Goal: Transaction & Acquisition: Obtain resource

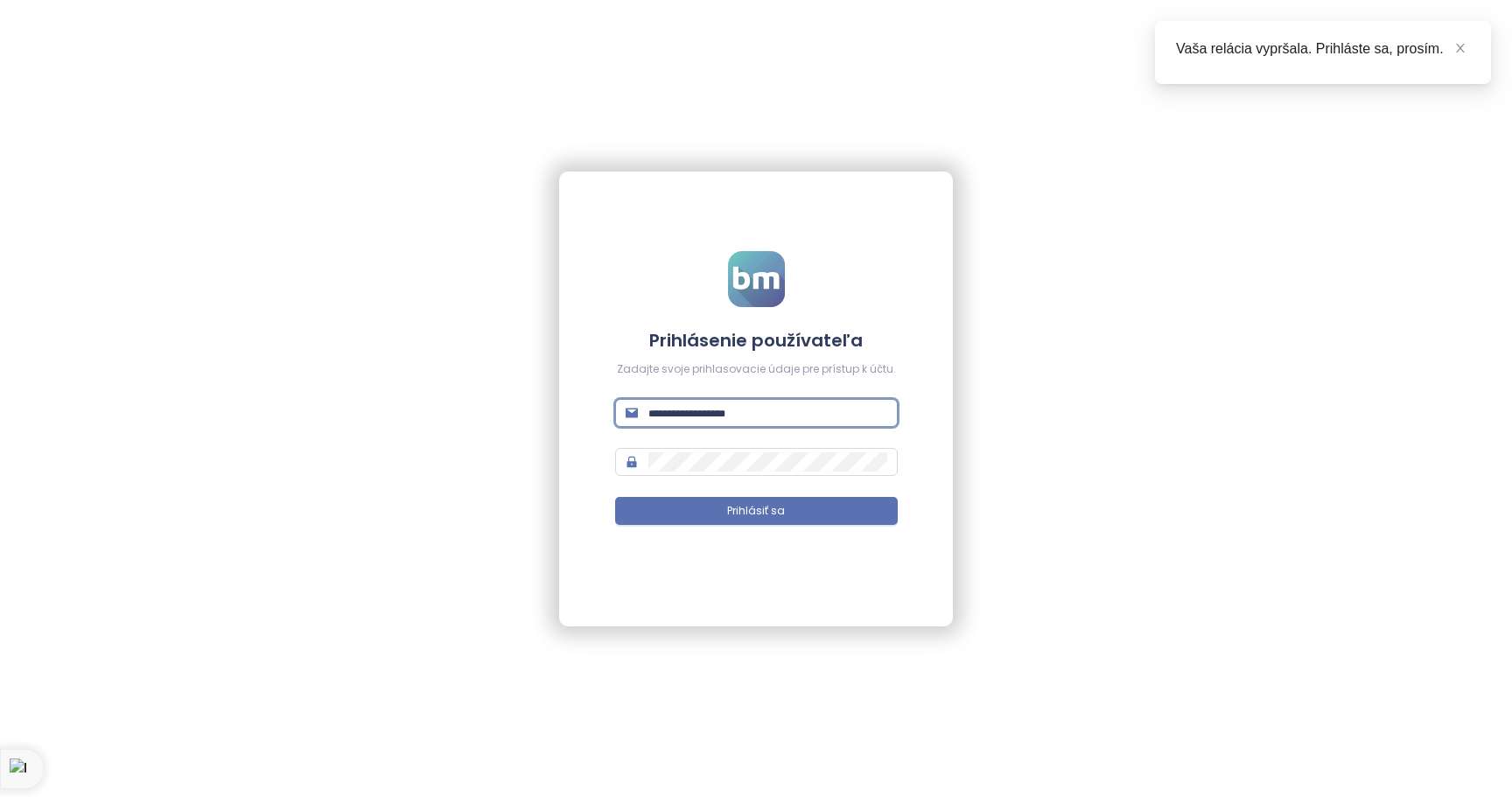
type input "**********"
click at [756, 510] on button "Prihlásiť sa" at bounding box center [756, 511] width 283 height 28
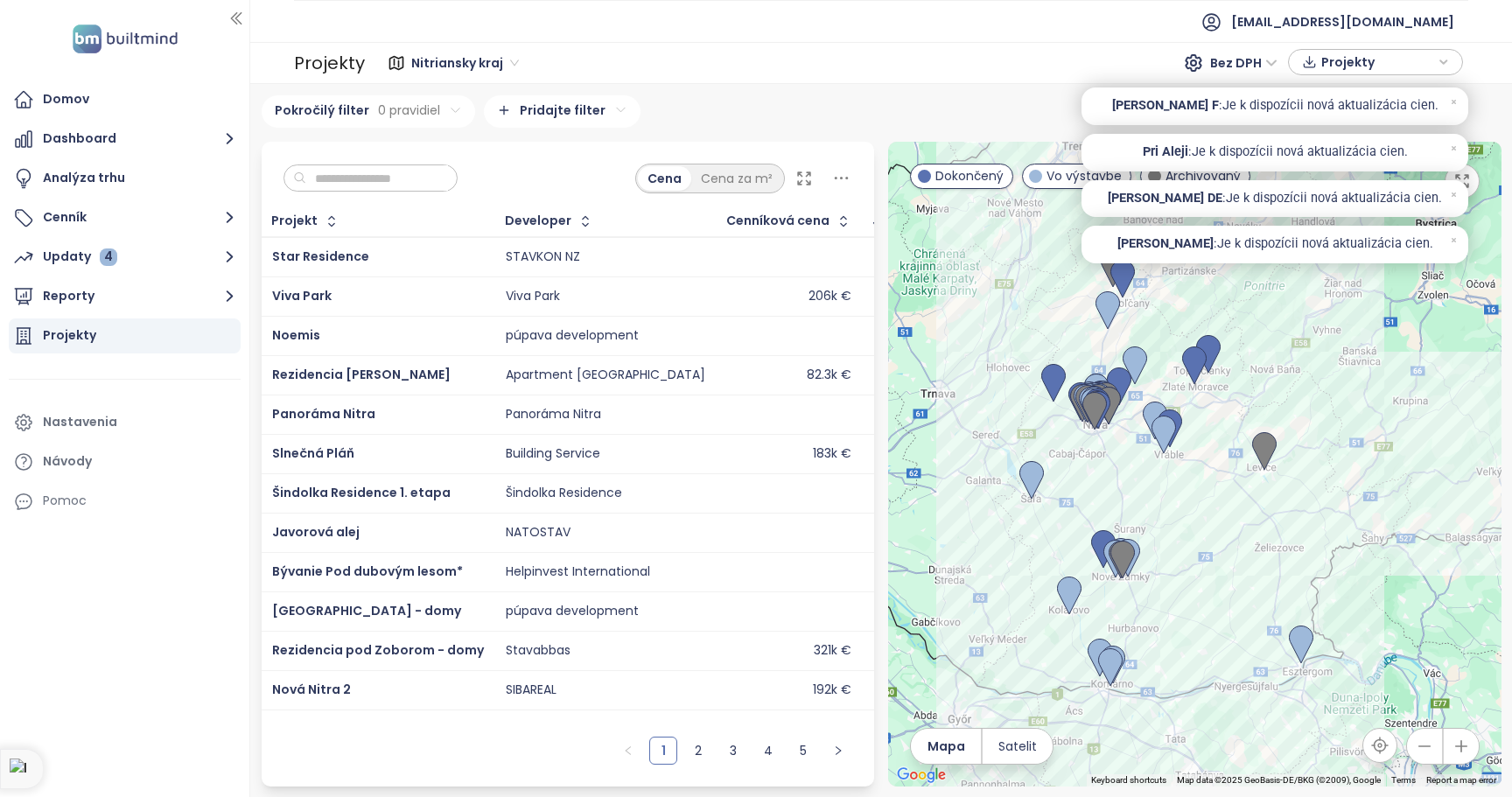
click at [1444, 58] on icon "button" at bounding box center [1443, 62] width 10 height 26
click at [1030, 71] on div "Nitriansky kraj Bez DPH Projekty" at bounding box center [917, 63] width 1093 height 28
click at [217, 220] on button "Cenník" at bounding box center [124, 218] width 232 height 35
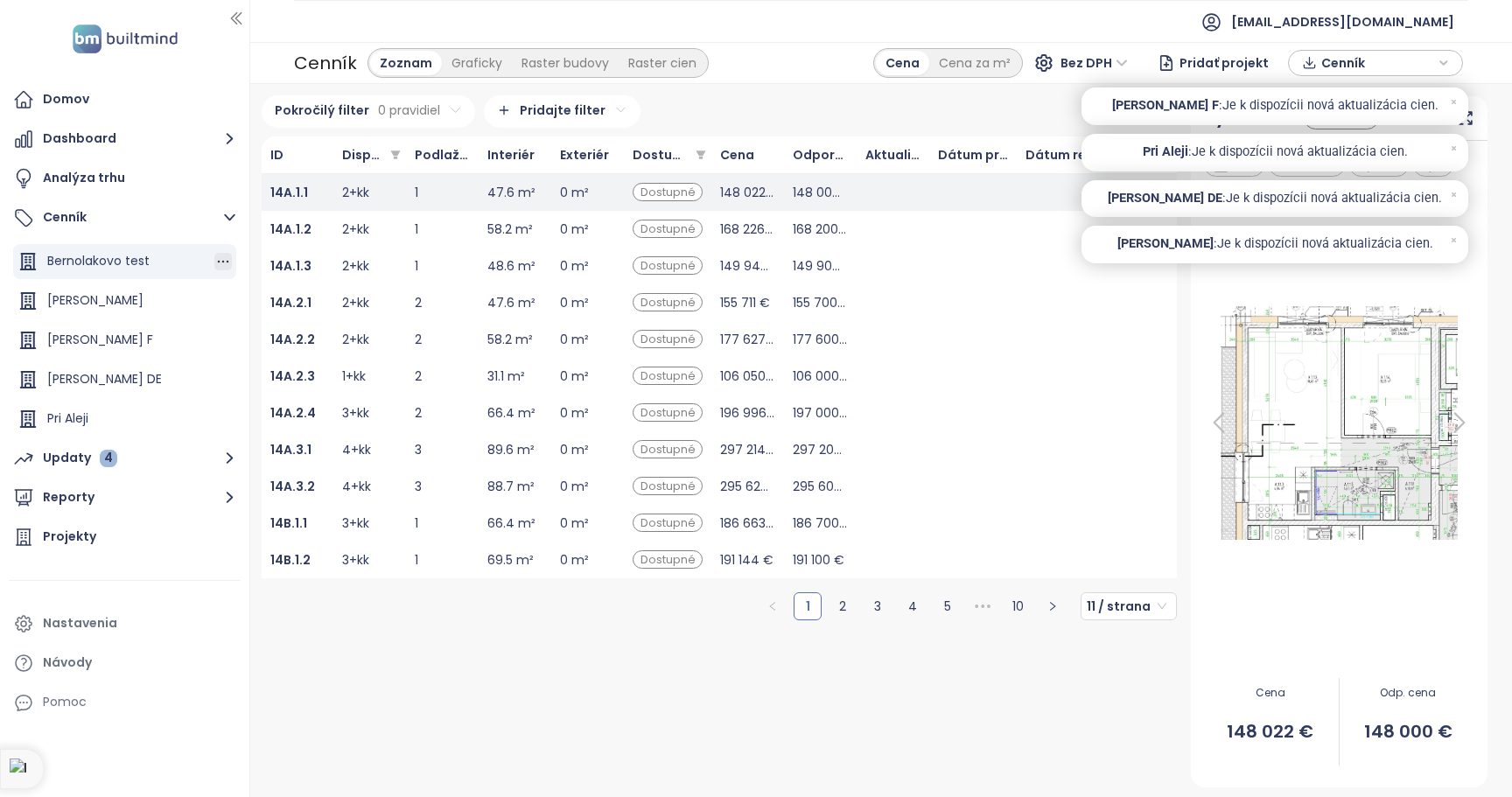
click at [221, 259] on icon "button" at bounding box center [223, 261] width 18 height 18
click at [179, 181] on div "Analýza trhu" at bounding box center [124, 178] width 232 height 35
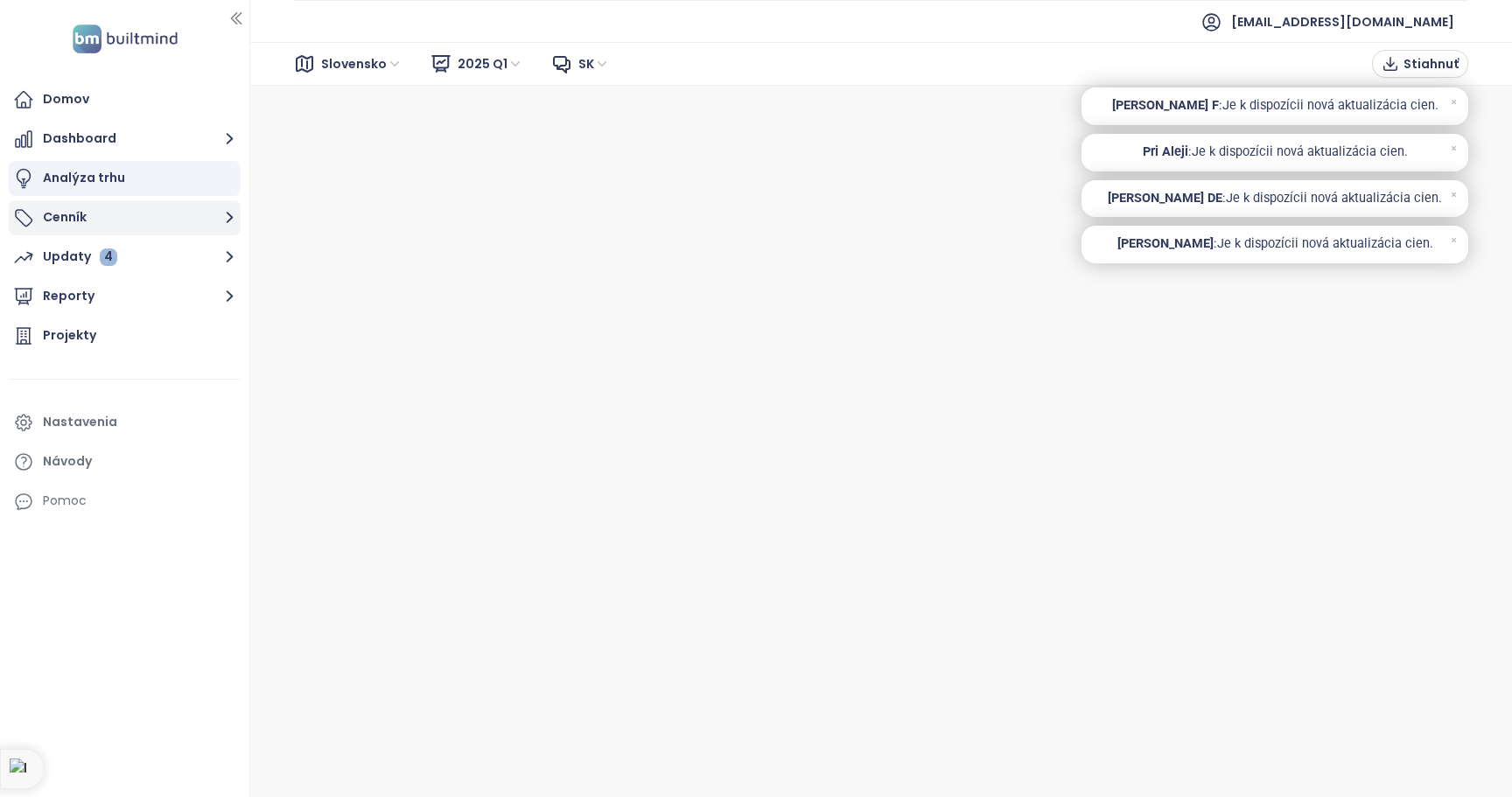
click at [79, 214] on button "Cenník" at bounding box center [124, 218] width 232 height 35
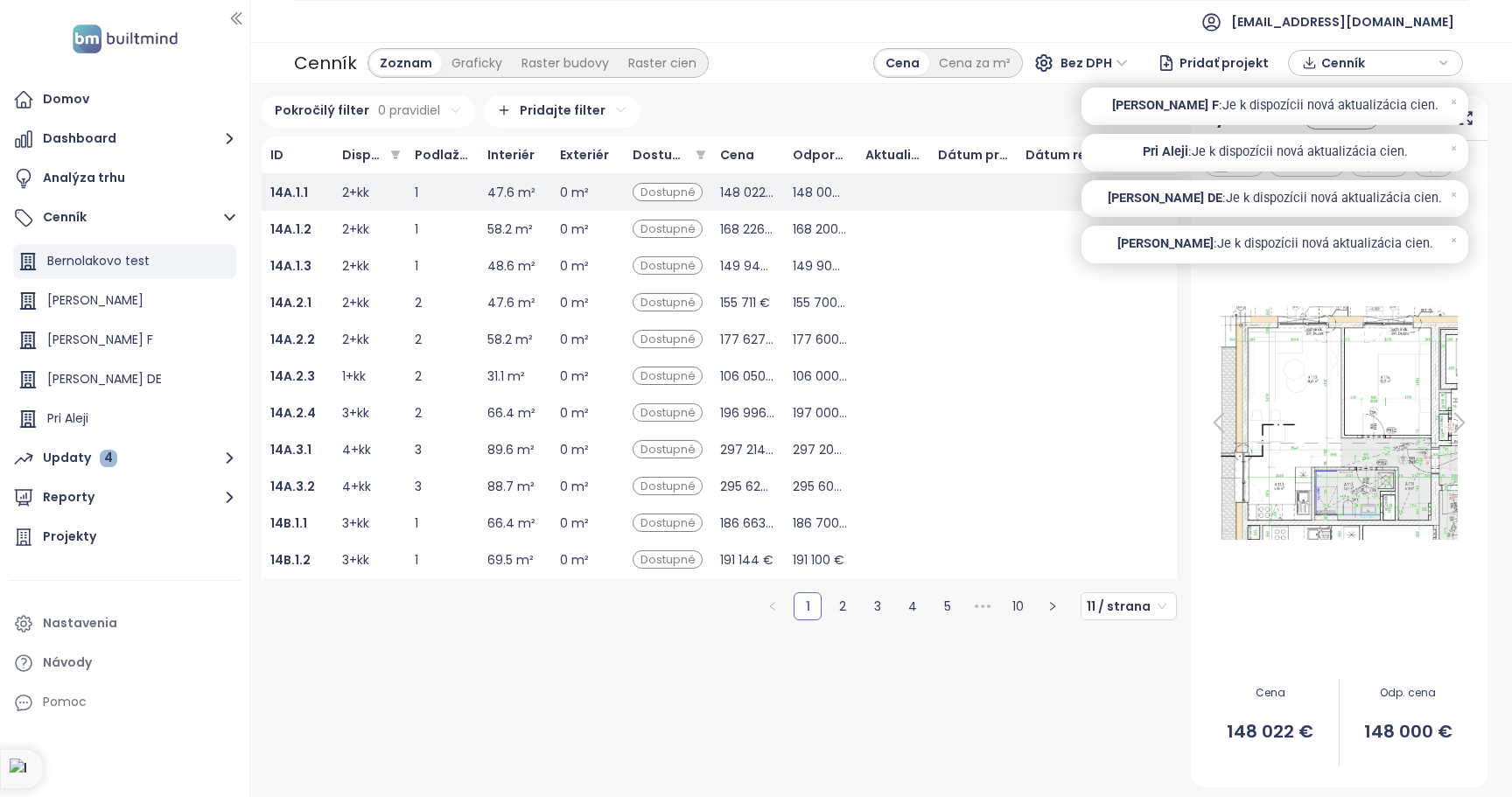
click at [1320, 63] on div "Cenník" at bounding box center [1376, 63] width 156 height 26
click at [1339, 94] on span "XLSX" at bounding box center [1347, 96] width 47 height 26
click at [1385, 130] on div "XLSX" at bounding box center [1383, 131] width 103 height 19
click at [1443, 58] on icon "button" at bounding box center [1443, 63] width 10 height 26
click at [1347, 150] on span "Stiahnuť" at bounding box center [1350, 150] width 55 height 19
